Goal: Task Accomplishment & Management: Manage account settings

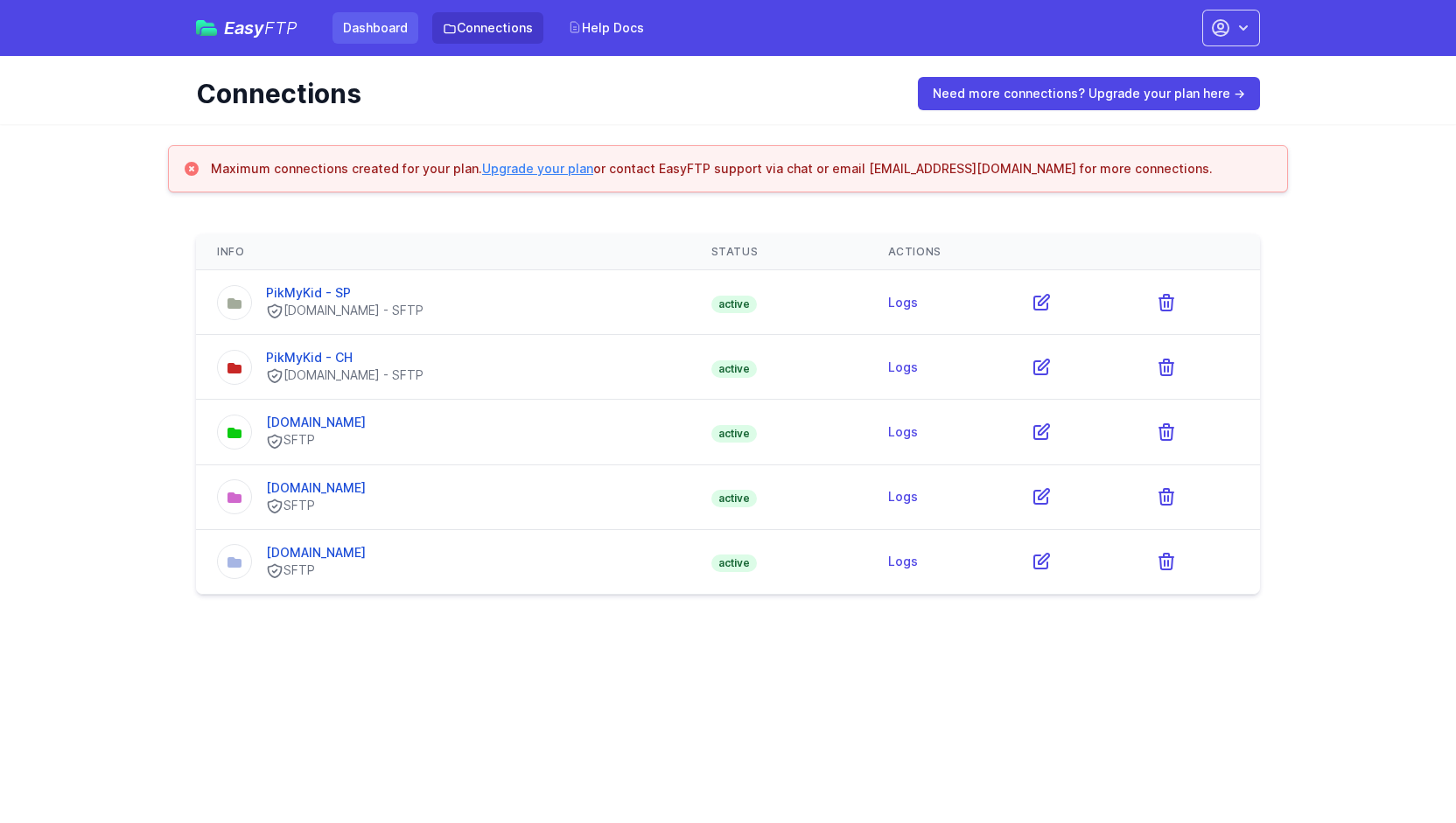
click at [361, 25] on link "Dashboard" at bounding box center [375, 28] width 86 height 32
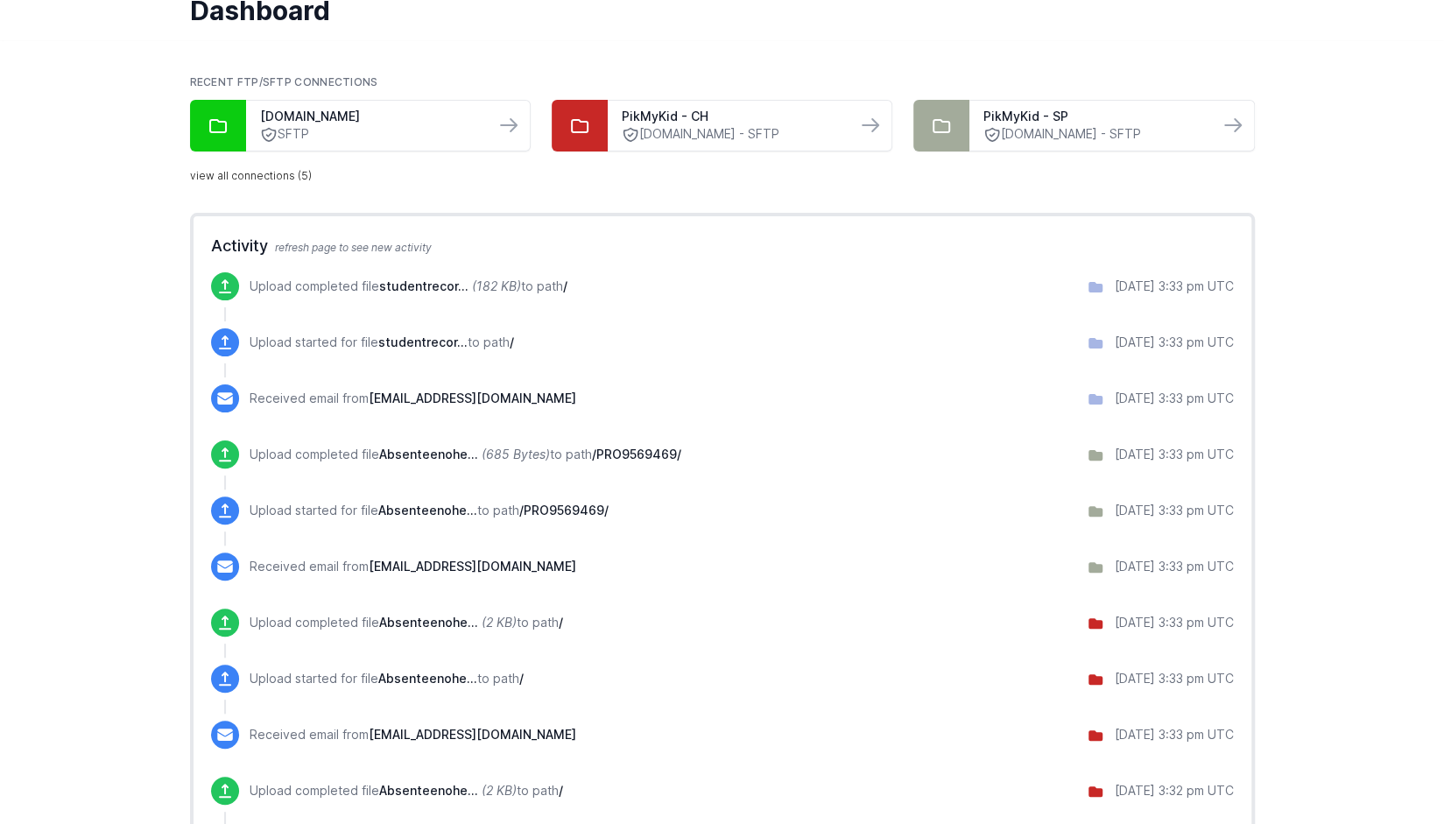
scroll to position [81, 0]
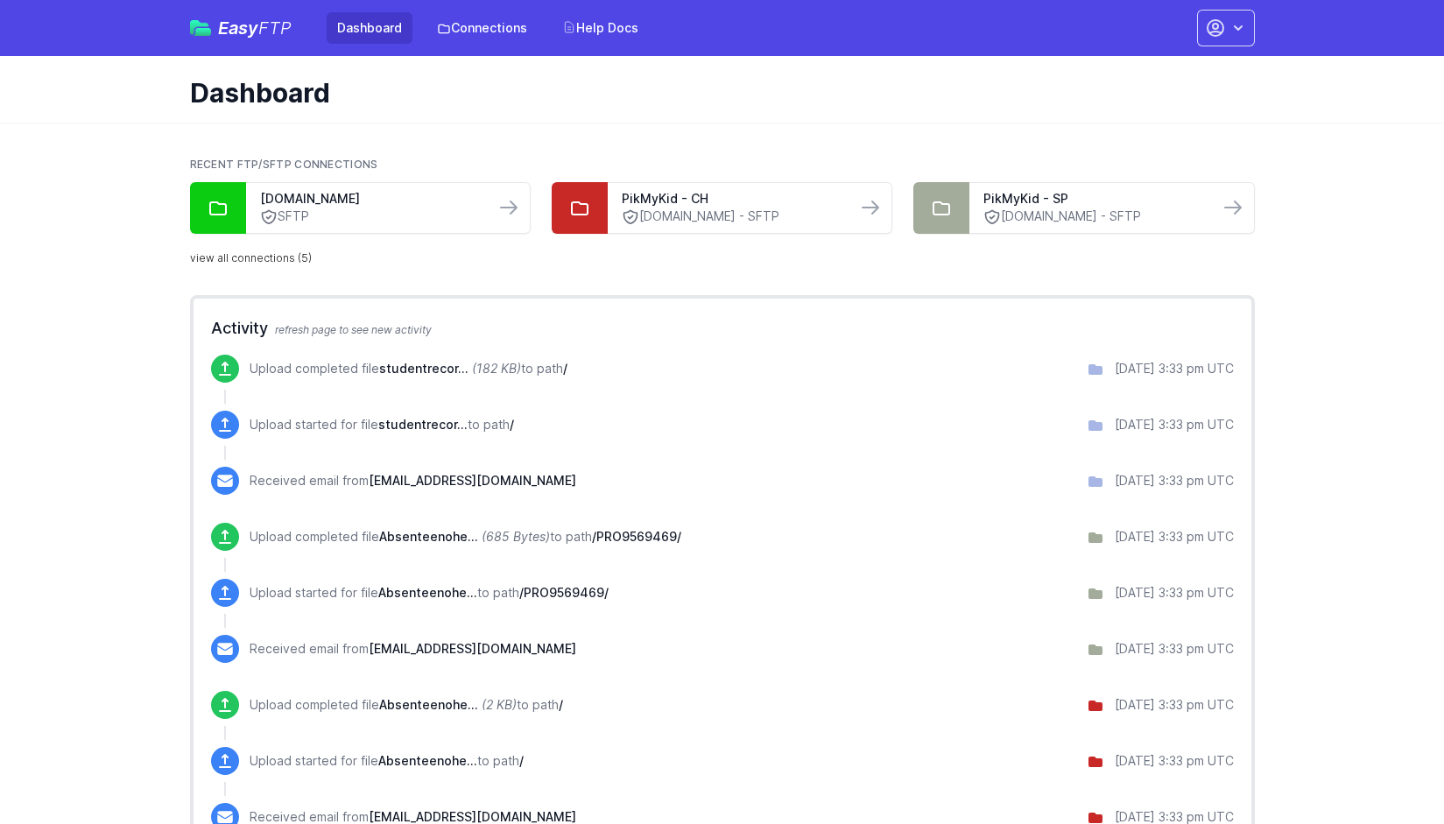
scroll to position [81, 0]
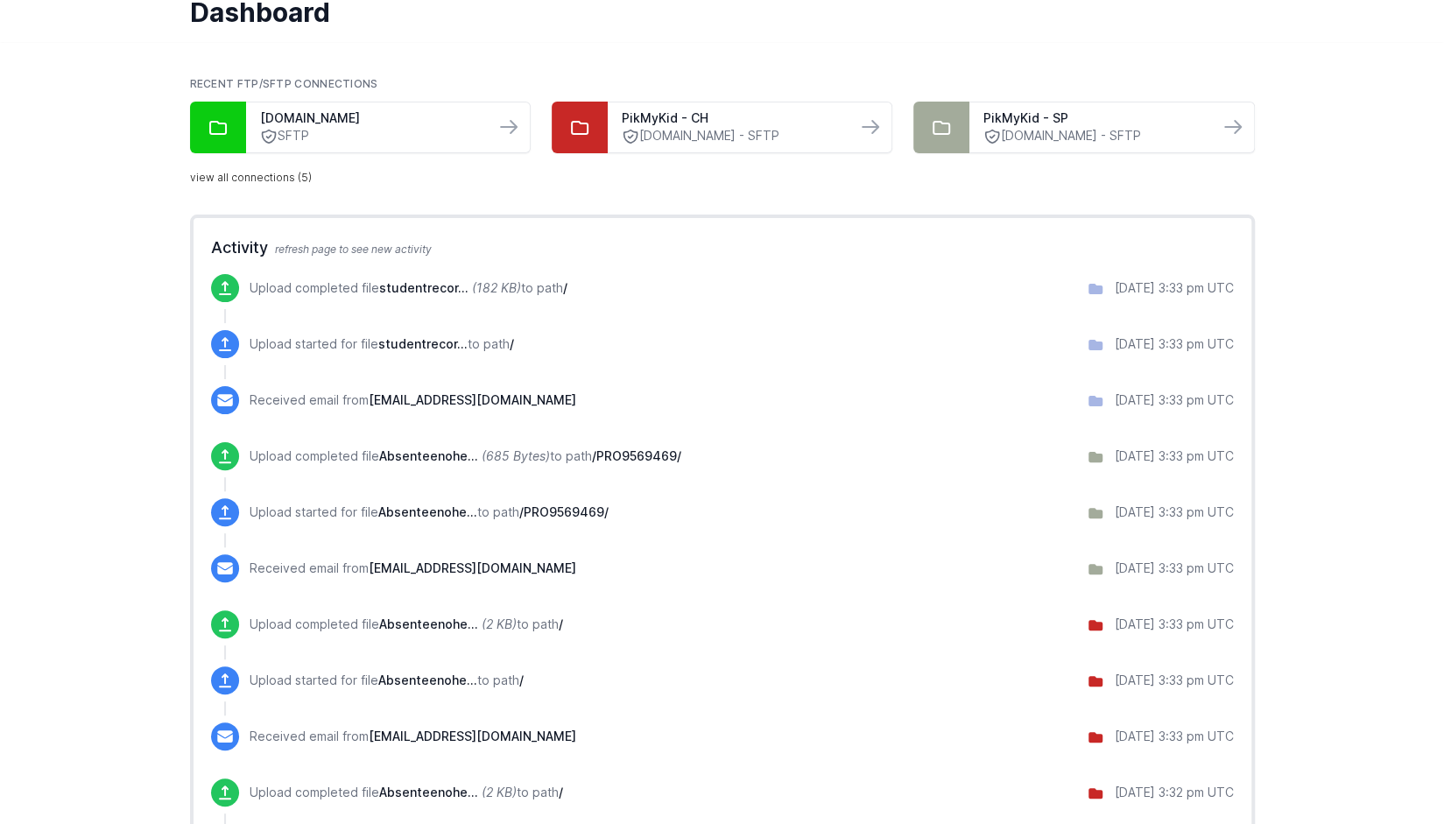
click at [605, 148] on div at bounding box center [580, 128] width 56 height 52
click at [279, 177] on link "view all connections (5)" at bounding box center [251, 178] width 122 height 14
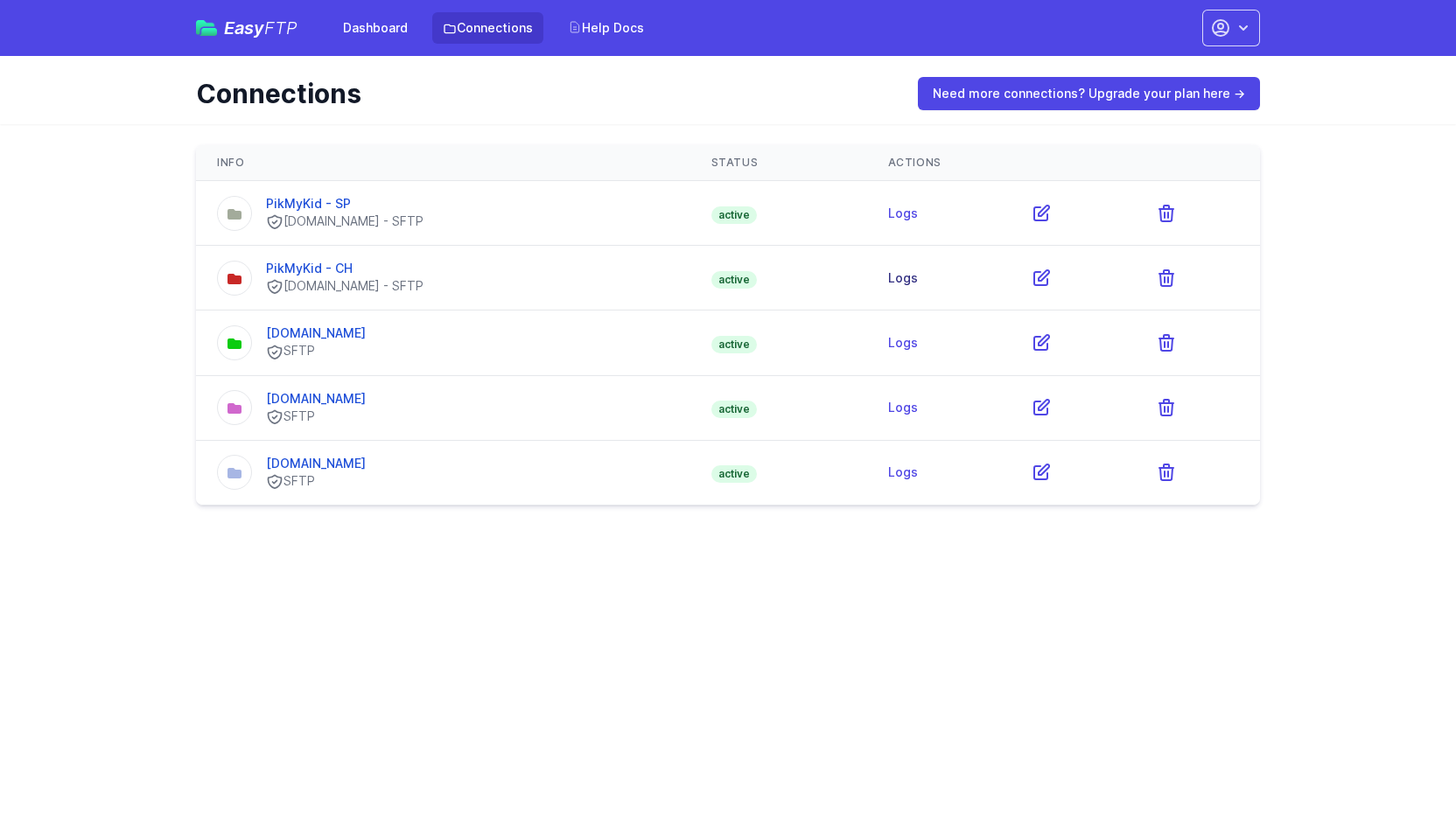
click at [918, 274] on link "Logs" at bounding box center [903, 278] width 30 height 15
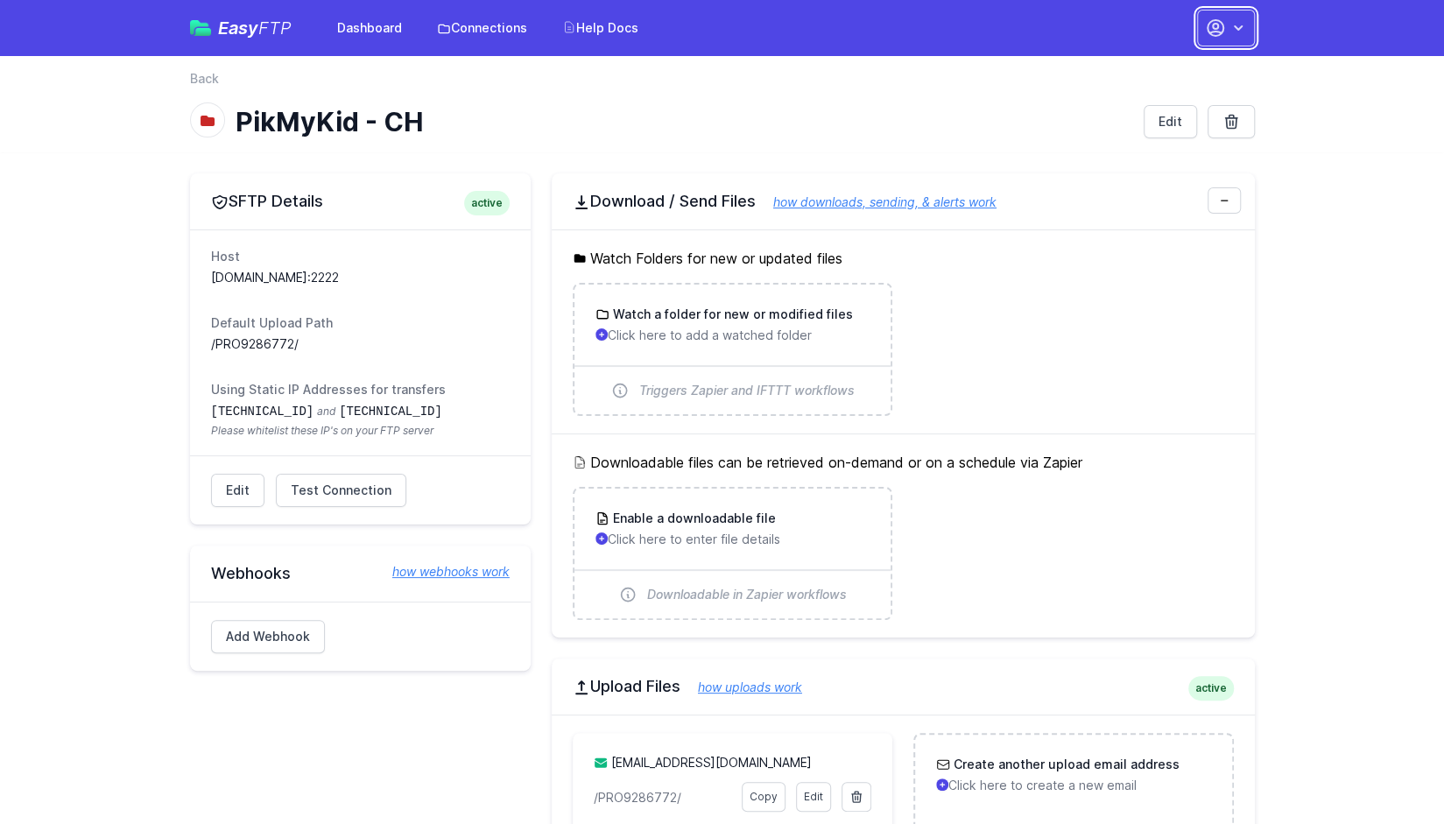
click at [1221, 31] on icon "button" at bounding box center [1215, 28] width 21 height 21
click at [1137, 71] on link "Account Settings" at bounding box center [1171, 73] width 168 height 32
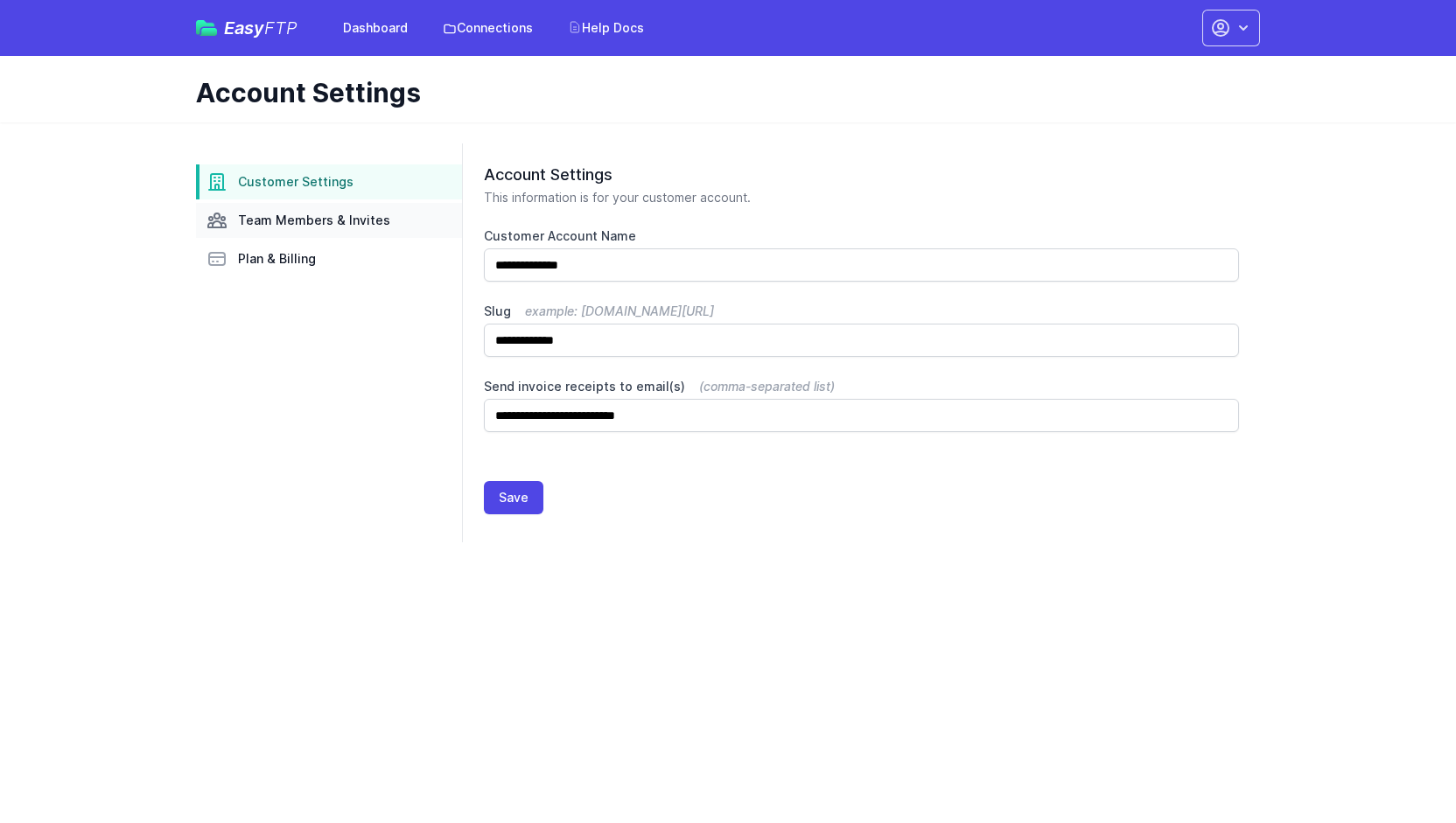
click at [361, 219] on span "Team Members & Invites" at bounding box center [314, 221] width 152 height 18
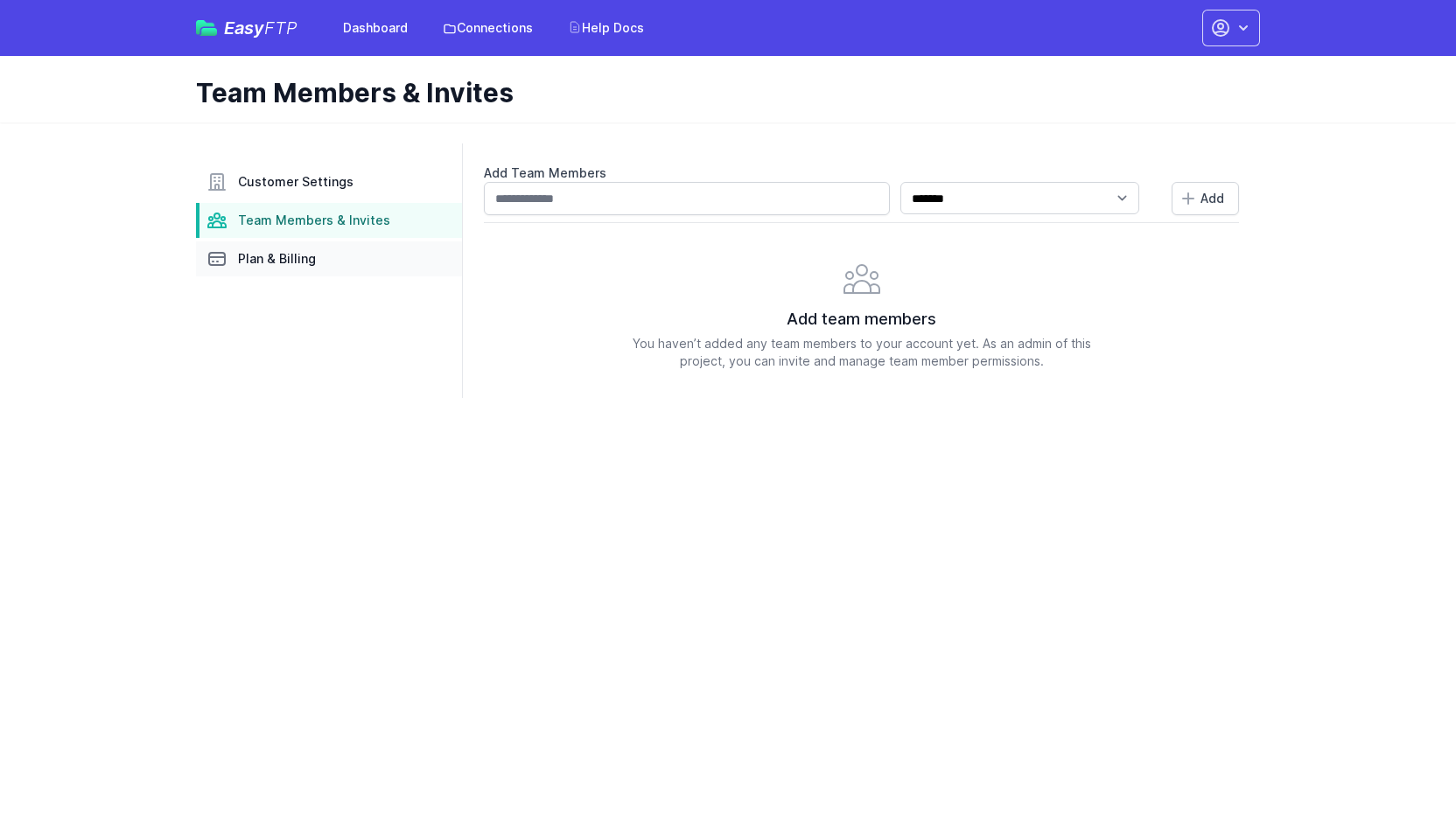
click at [262, 257] on span "Plan & Billing" at bounding box center [277, 260] width 78 height 18
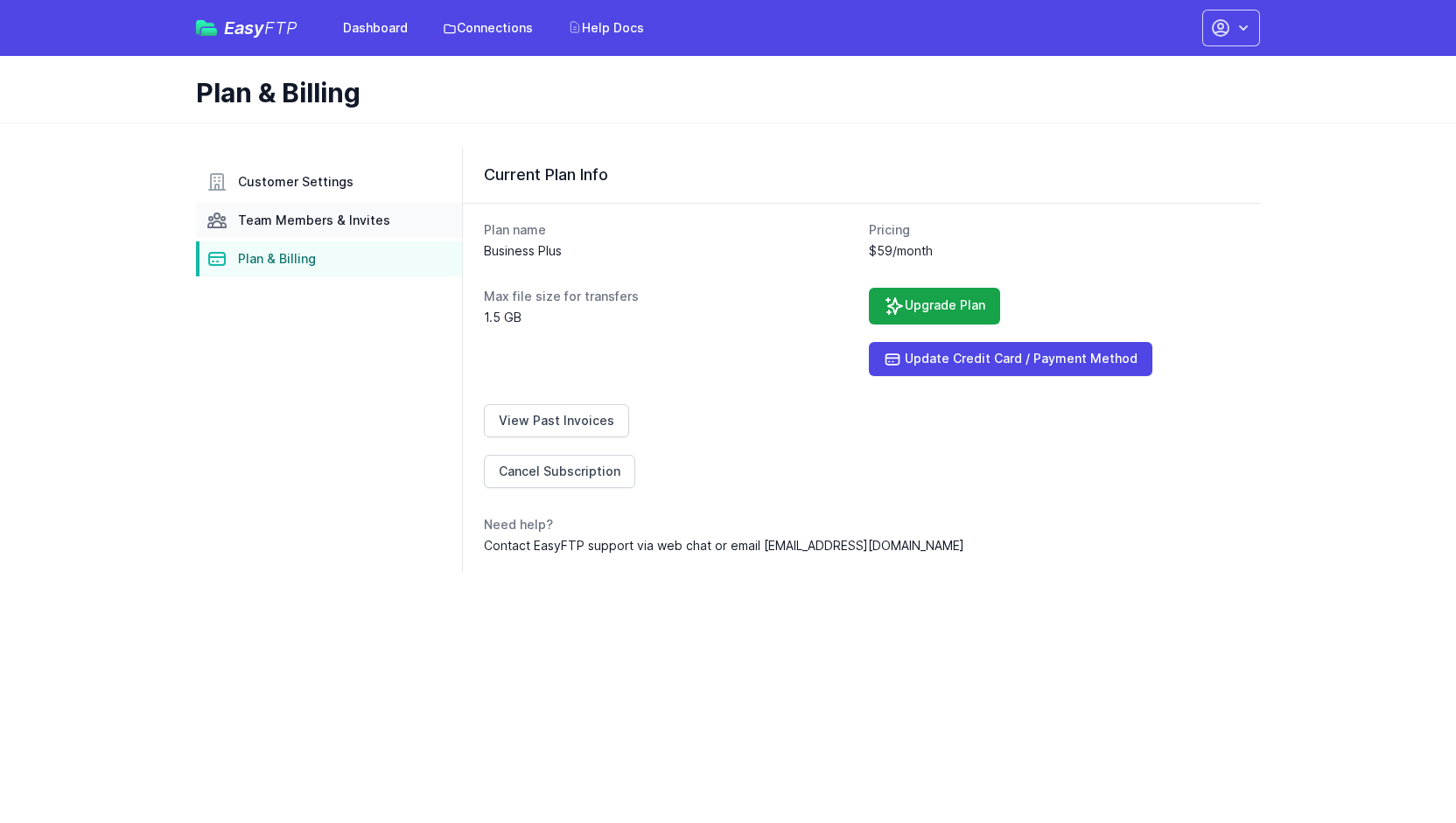
click at [294, 222] on span "Team Members & Invites" at bounding box center [314, 221] width 152 height 18
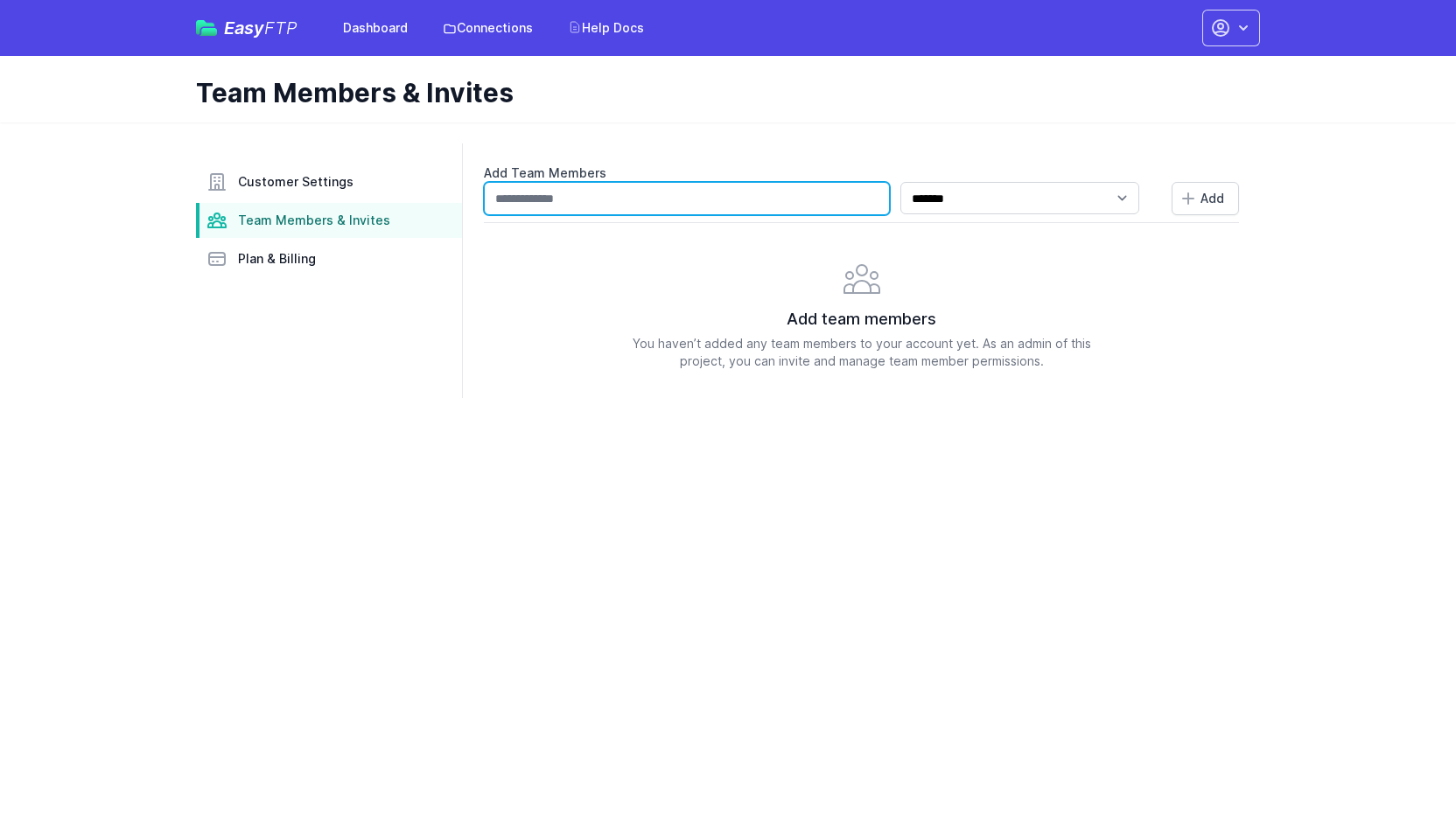
click at [680, 200] on input "text" at bounding box center [686, 198] width 405 height 33
type input "**********"
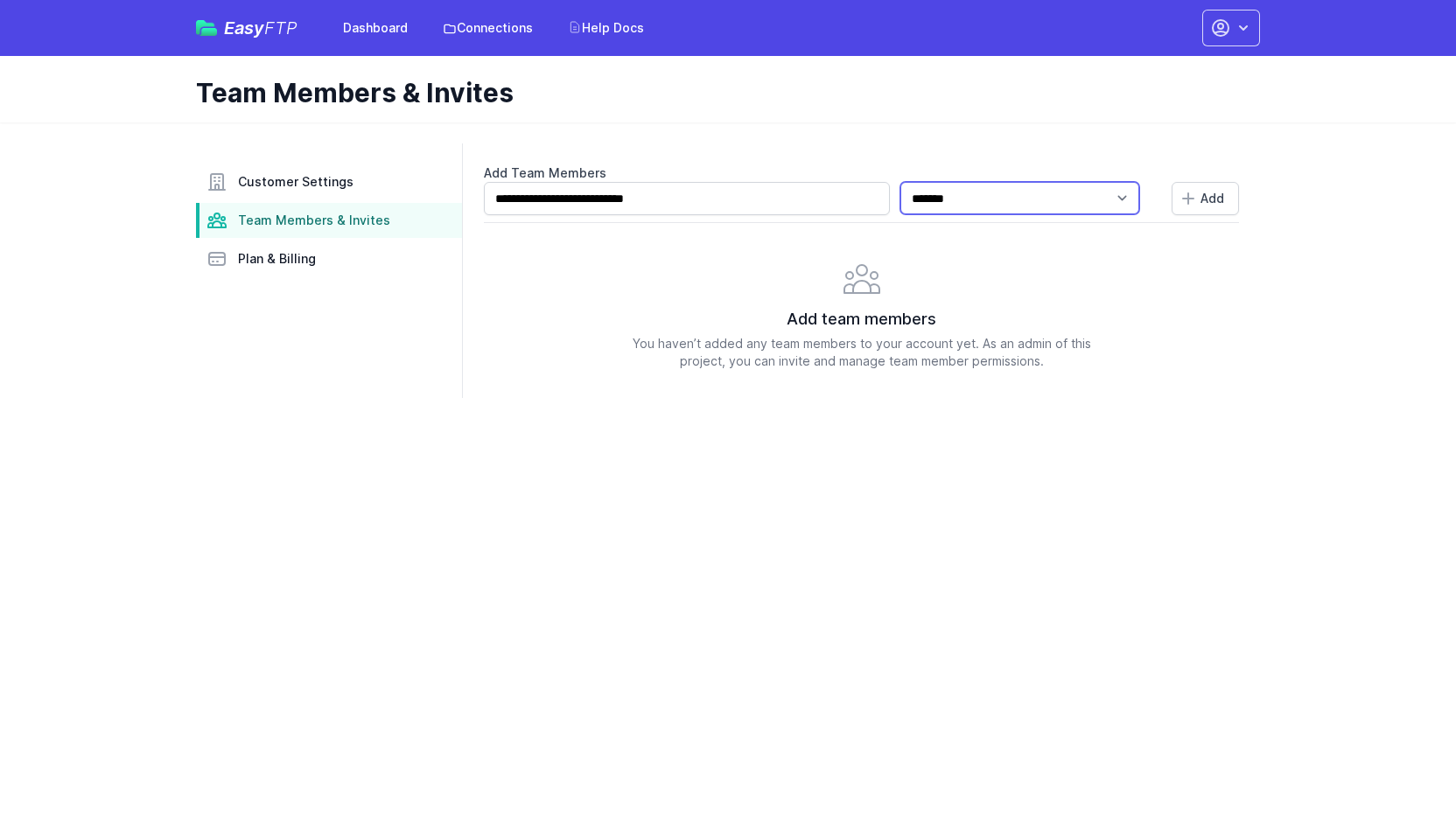
click at [964, 202] on select "**********" at bounding box center [1019, 198] width 239 height 32
select select "*****"
click at [922, 182] on select "**********" at bounding box center [1019, 198] width 239 height 32
click at [1194, 204] on icon "submit" at bounding box center [1188, 199] width 18 height 18
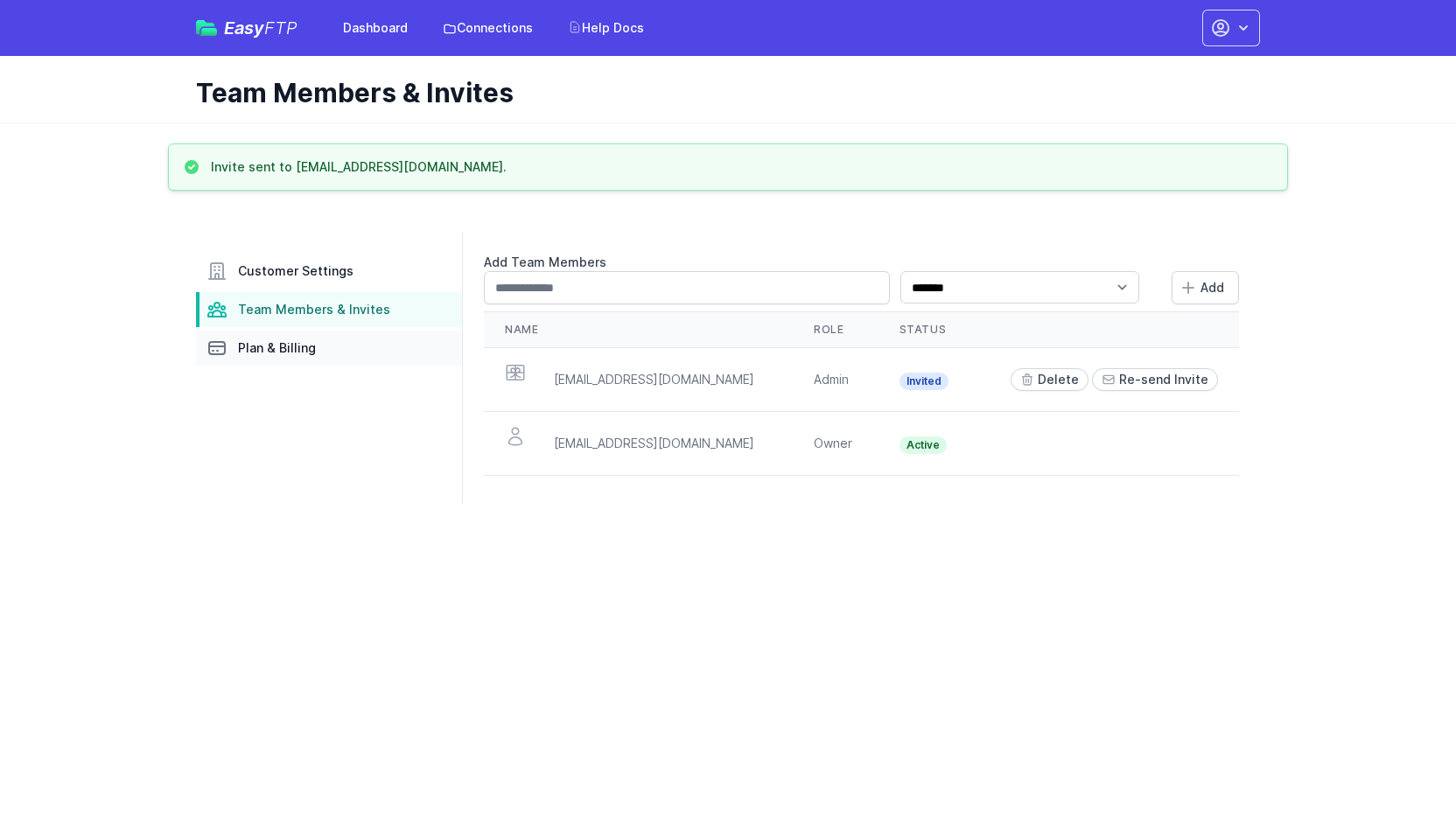
click at [315, 348] on link "Plan & Billing" at bounding box center [329, 348] width 266 height 35
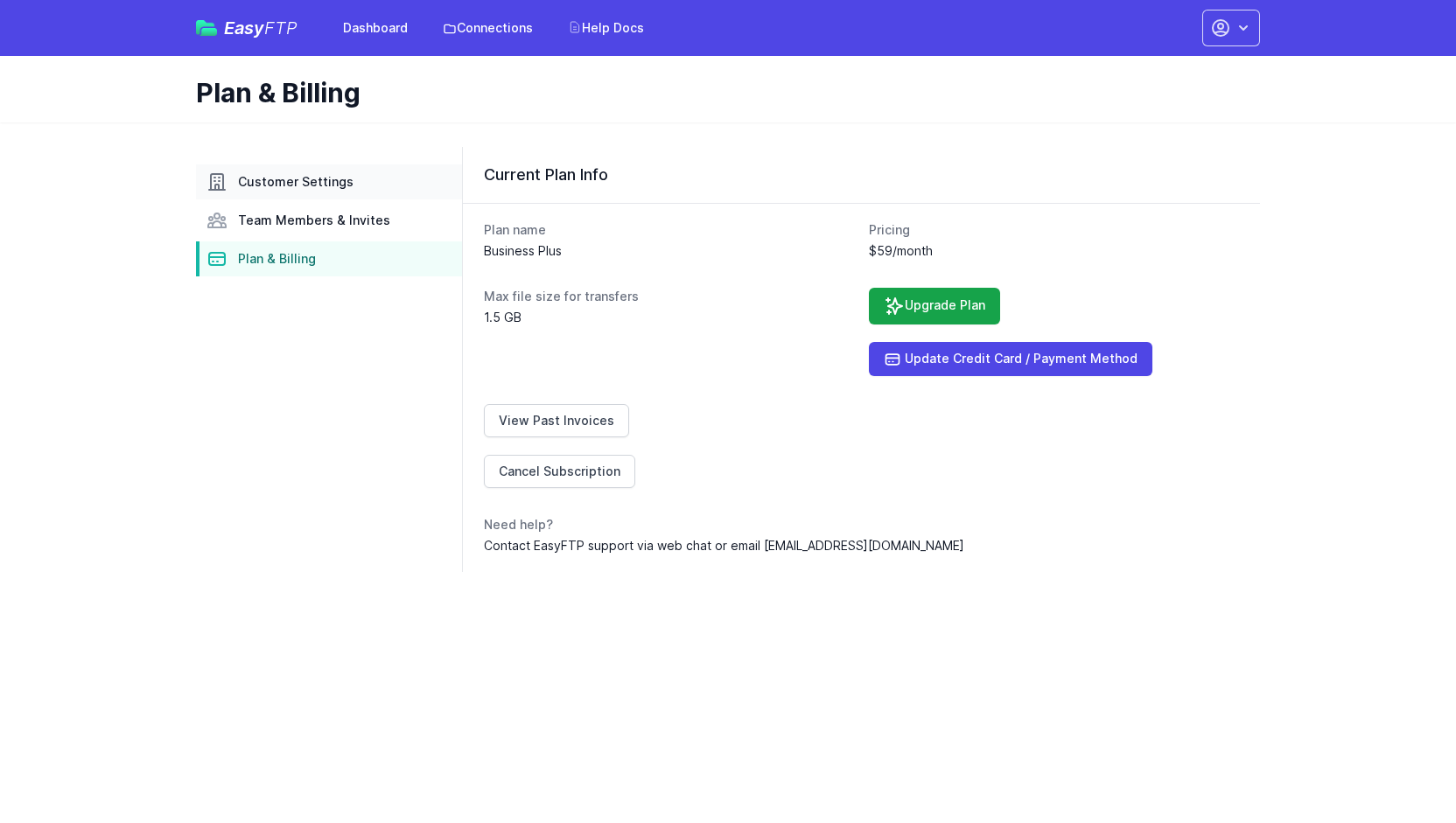
click at [303, 186] on span "Customer Settings" at bounding box center [296, 182] width 116 height 18
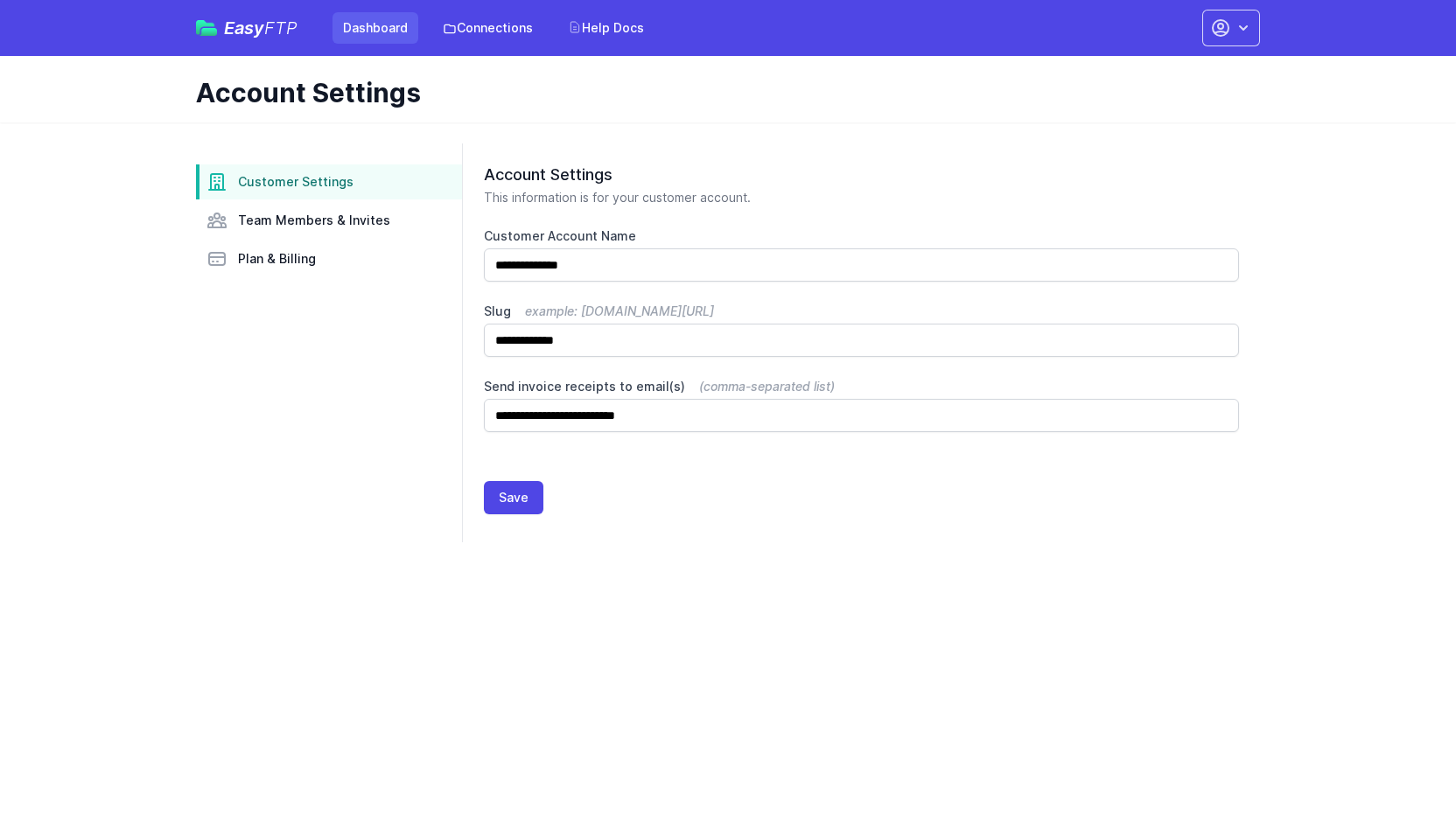
click at [395, 31] on link "Dashboard" at bounding box center [375, 28] width 86 height 32
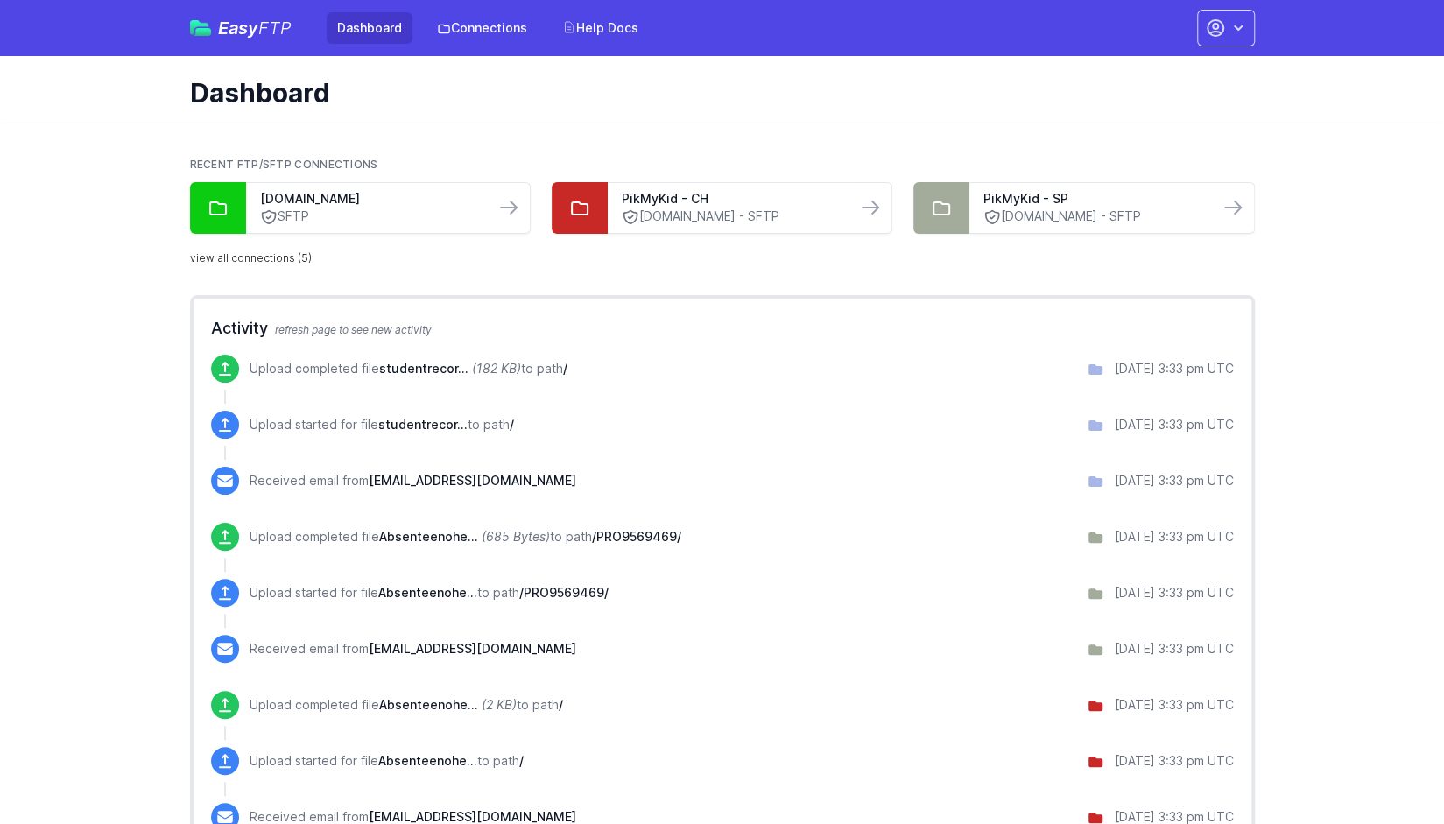
drag, startPoint x: 1091, startPoint y: 371, endPoint x: 1240, endPoint y: 367, distance: 148.9
